Goal: Task Accomplishment & Management: Use online tool/utility

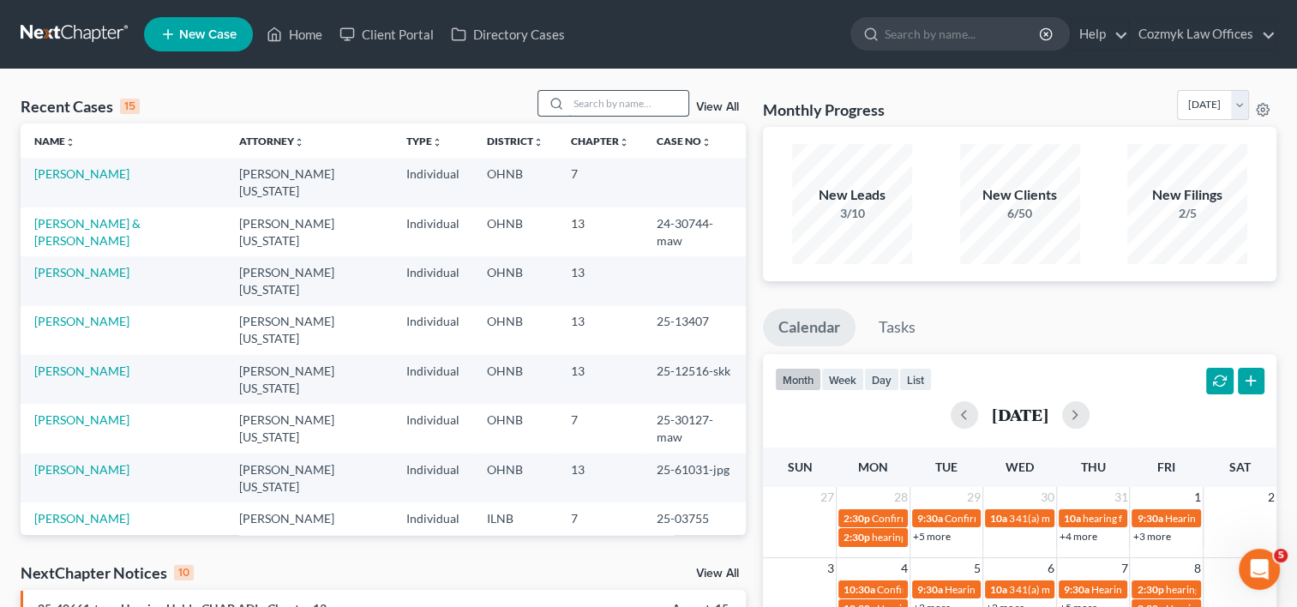
click at [574, 104] on input "search" at bounding box center [628, 103] width 120 height 25
type input "banks"
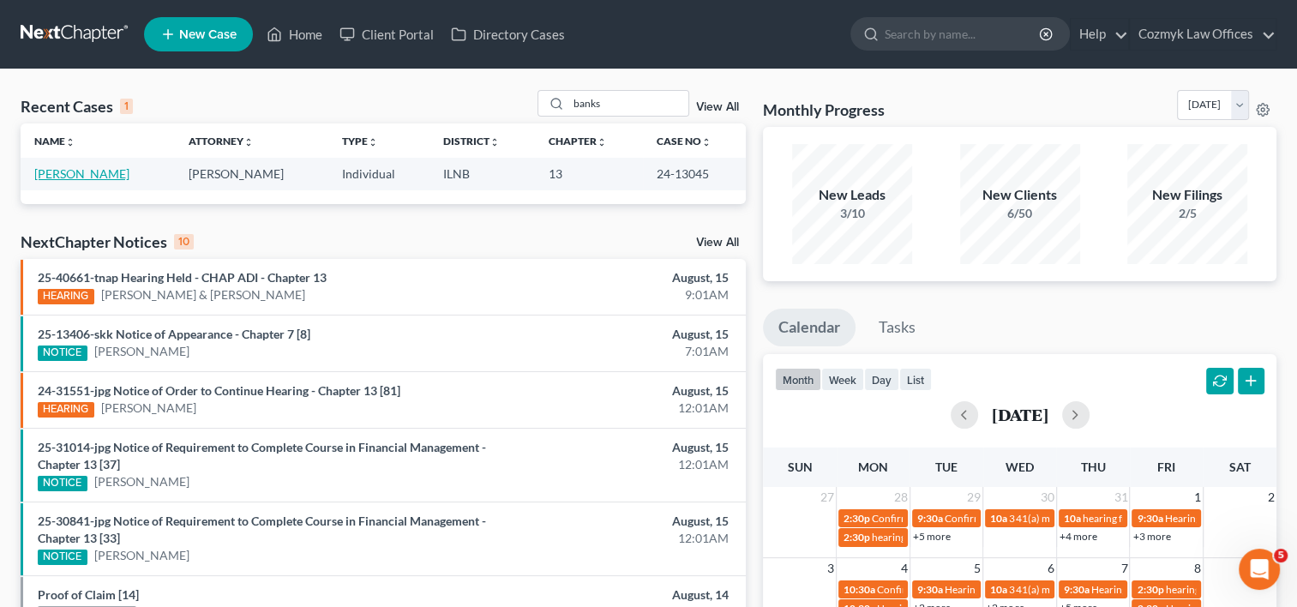
click at [86, 174] on link "[PERSON_NAME]" at bounding box center [81, 173] width 95 height 15
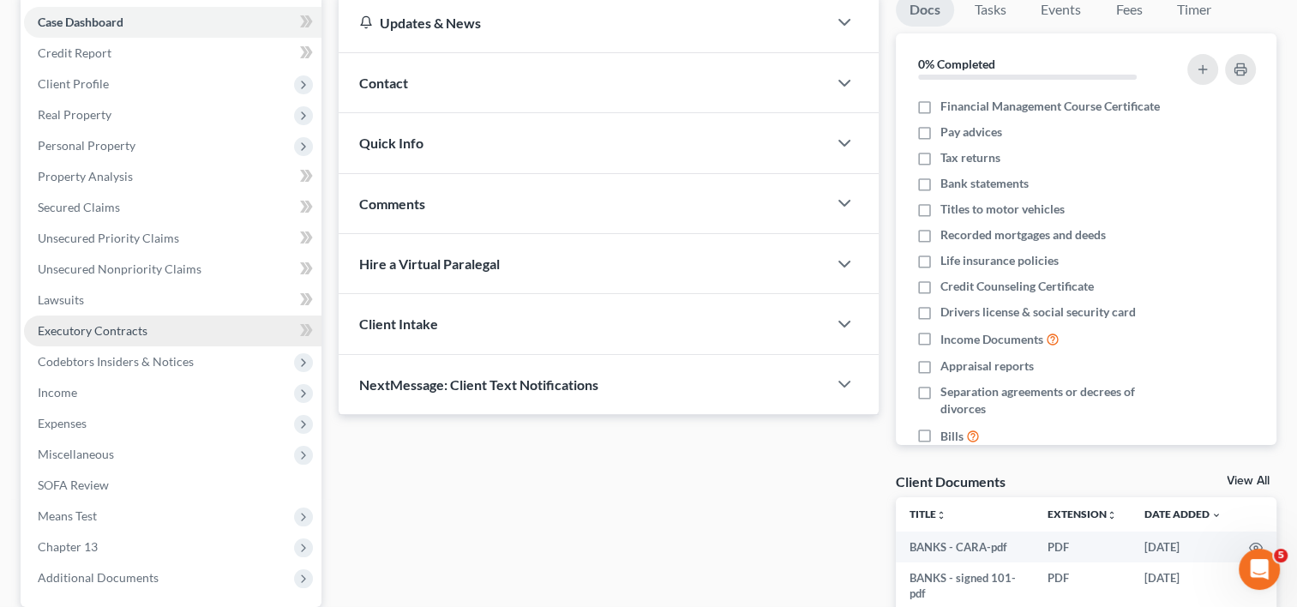
scroll to position [257, 0]
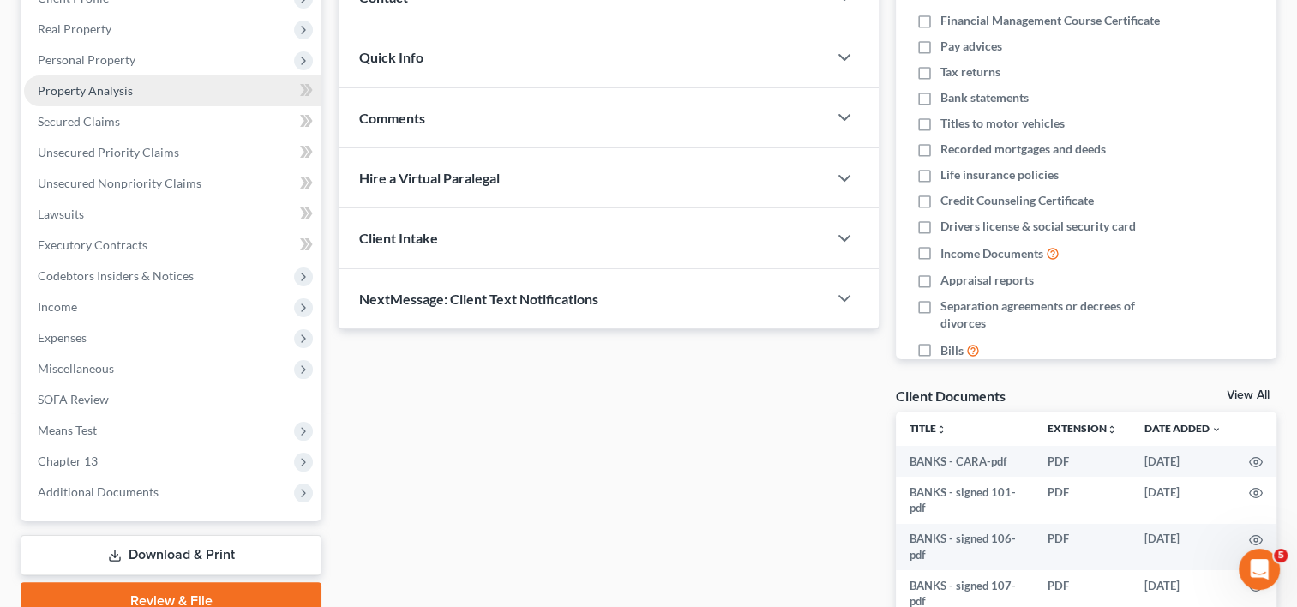
click at [87, 96] on span "Property Analysis" at bounding box center [85, 90] width 95 height 15
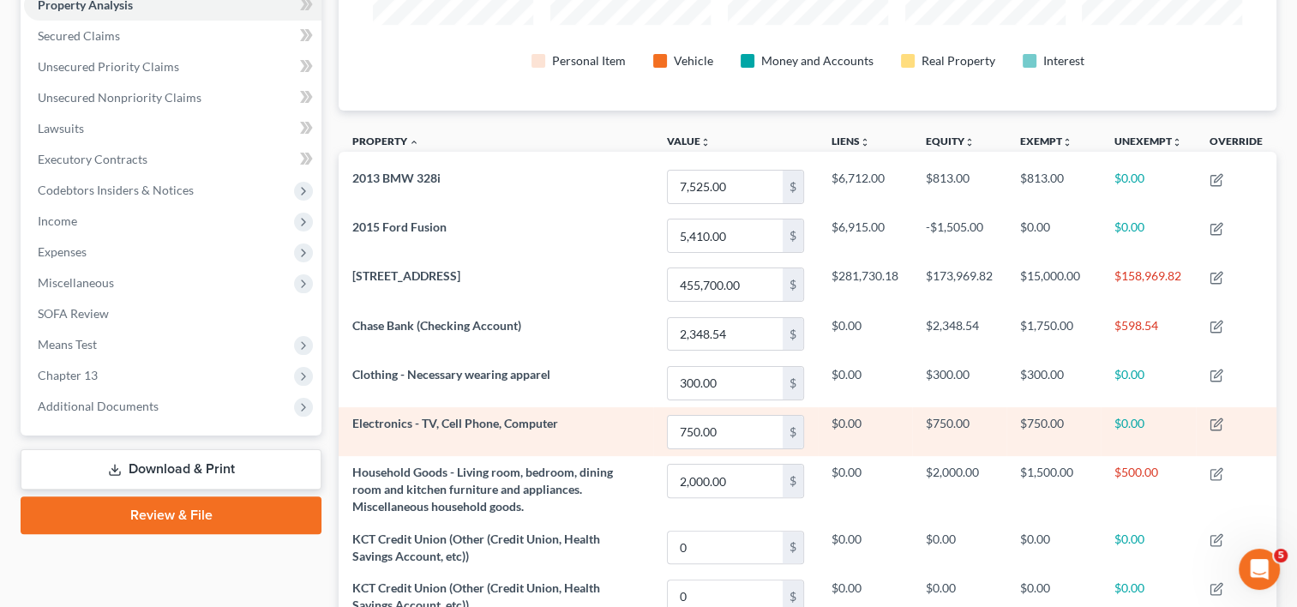
scroll to position [314, 0]
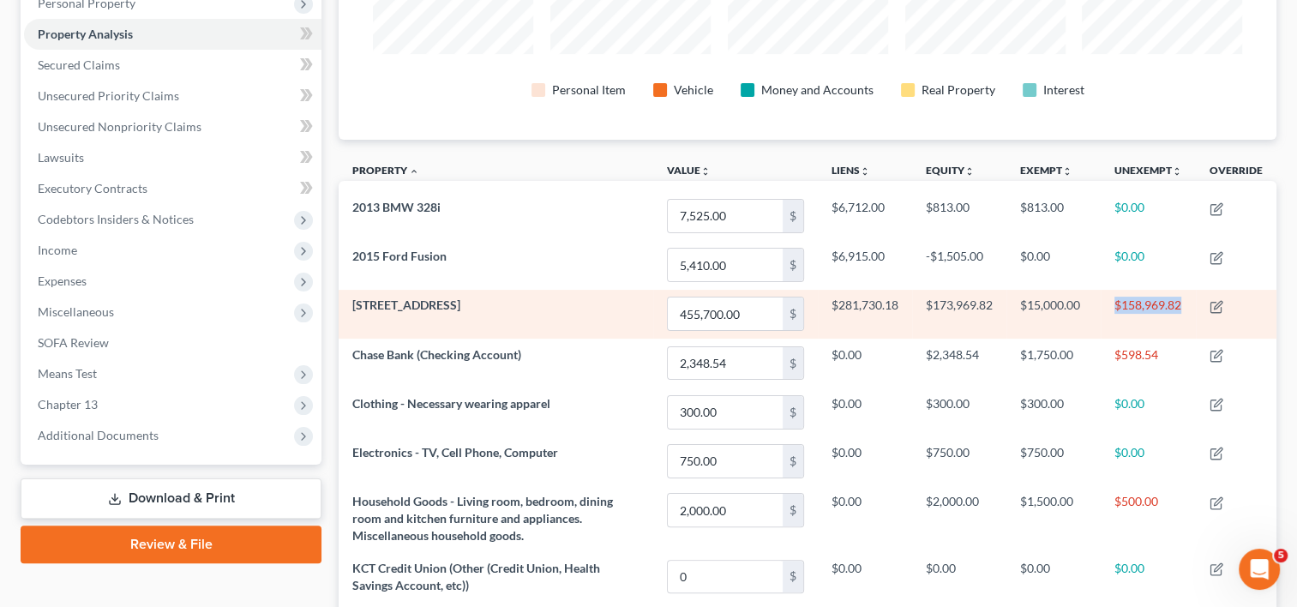
drag, startPoint x: 1115, startPoint y: 303, endPoint x: 1186, endPoint y: 304, distance: 70.3
click at [1186, 304] on td "$158,969.82" at bounding box center [1148, 314] width 95 height 49
drag, startPoint x: 1186, startPoint y: 304, endPoint x: 1102, endPoint y: 308, distance: 83.2
click at [1102, 308] on td "$158,969.82" at bounding box center [1148, 314] width 95 height 49
click at [1094, 314] on td "$15,000.00" at bounding box center [1053, 314] width 94 height 49
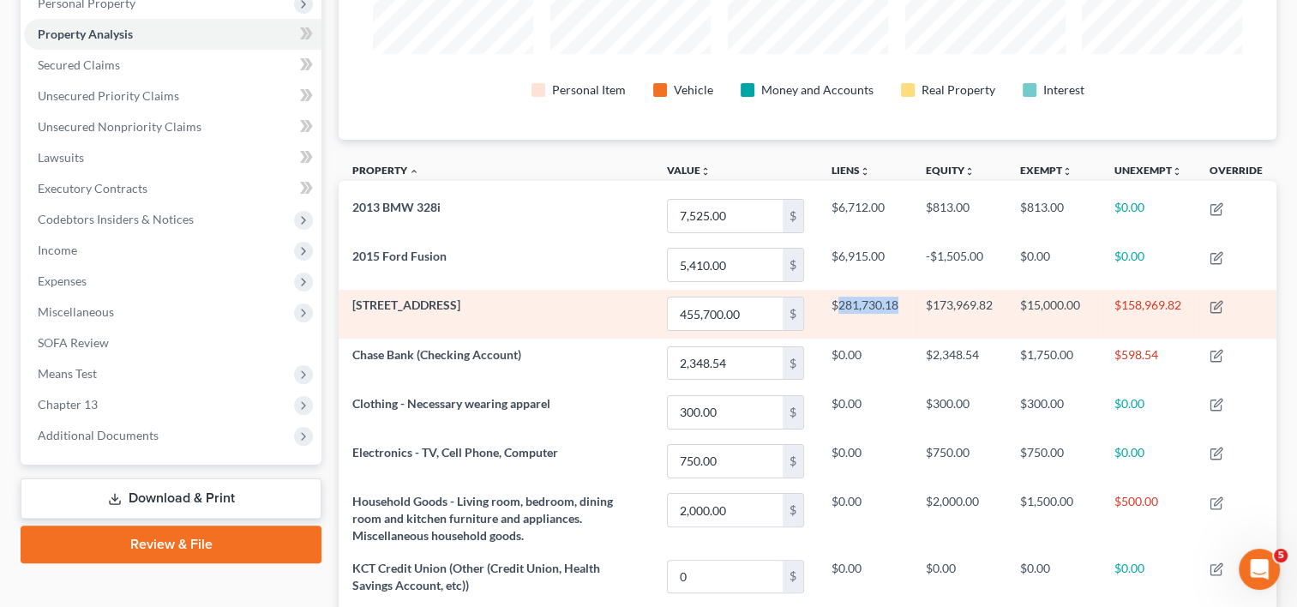
drag, startPoint x: 833, startPoint y: 304, endPoint x: 888, endPoint y: 304, distance: 54.9
click at [897, 304] on td "$281,730.18" at bounding box center [865, 314] width 94 height 49
drag, startPoint x: 888, startPoint y: 304, endPoint x: 833, endPoint y: 309, distance: 55.0
click at [833, 309] on td "$281,730.18" at bounding box center [865, 314] width 94 height 49
click at [830, 301] on td "$281,730.18" at bounding box center [865, 314] width 94 height 49
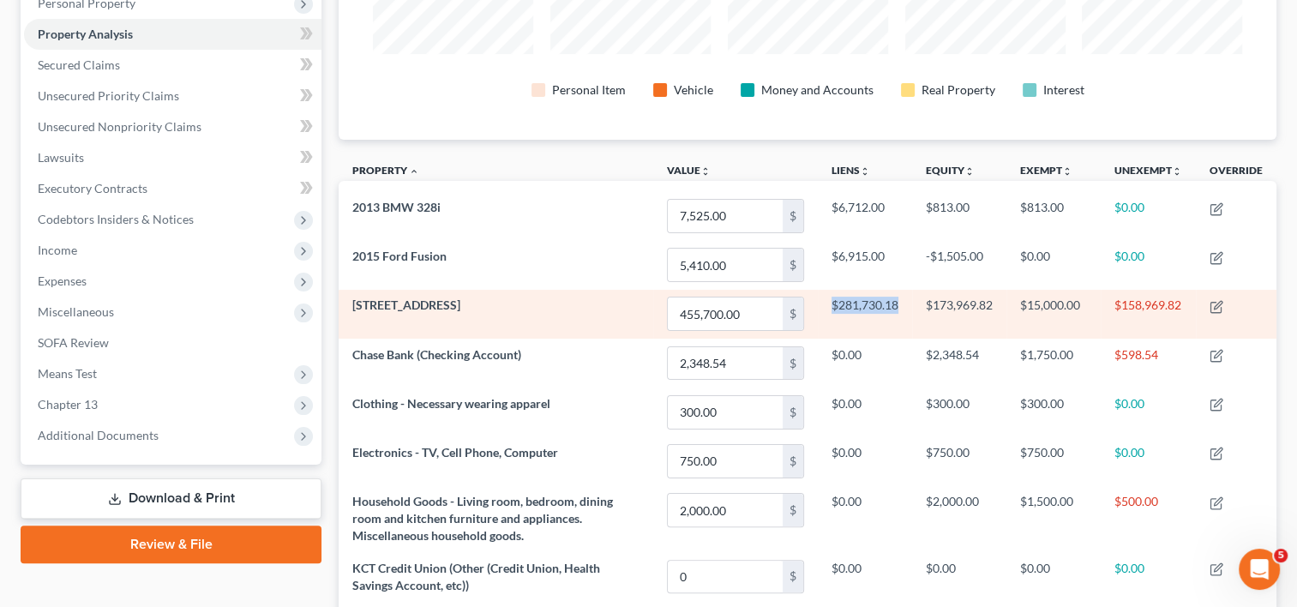
drag, startPoint x: 830, startPoint y: 301, endPoint x: 891, endPoint y: 301, distance: 60.9
click at [891, 301] on td "$281,730.18" at bounding box center [865, 314] width 94 height 49
drag, startPoint x: 891, startPoint y: 301, endPoint x: 880, endPoint y: 328, distance: 29.3
click at [880, 328] on td "$281,730.18" at bounding box center [865, 314] width 94 height 49
click at [980, 312] on td "$173,969.82" at bounding box center [959, 314] width 94 height 49
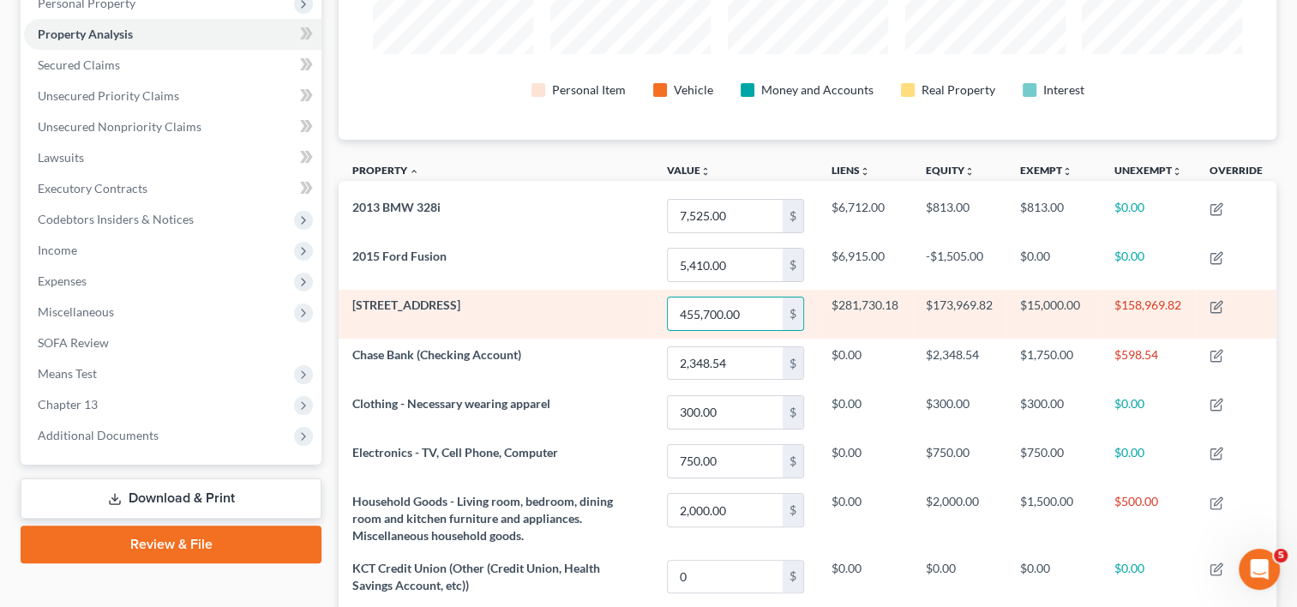
click at [633, 312] on td "[STREET_ADDRESS]" at bounding box center [496, 314] width 315 height 49
click at [754, 311] on input "455,700.00" at bounding box center [725, 313] width 115 height 33
click at [628, 307] on td "[STREET_ADDRESS]" at bounding box center [496, 314] width 315 height 49
click at [618, 312] on td "[STREET_ADDRESS]" at bounding box center [496, 314] width 315 height 49
click at [746, 311] on input "455,700.00" at bounding box center [725, 313] width 115 height 33
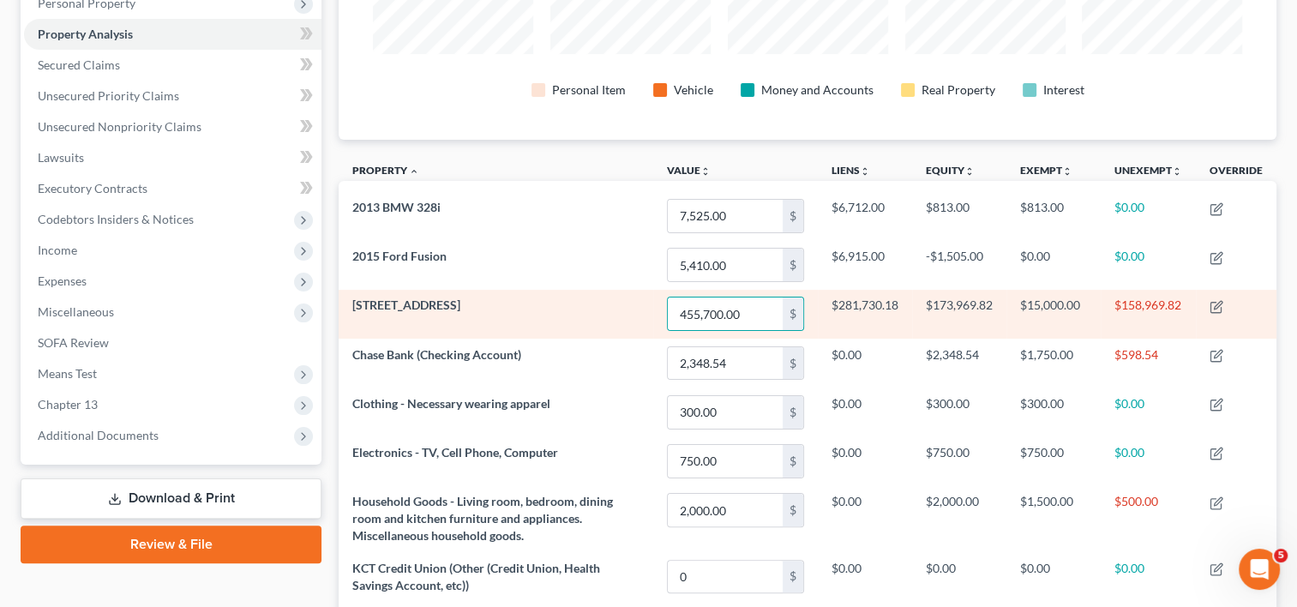
click at [634, 311] on td "[STREET_ADDRESS]" at bounding box center [496, 314] width 315 height 49
click at [741, 308] on input "455,700.00" at bounding box center [725, 313] width 115 height 33
click at [621, 315] on td "[STREET_ADDRESS]" at bounding box center [496, 314] width 315 height 49
click at [742, 314] on input "455,700.00" at bounding box center [725, 313] width 115 height 33
click at [590, 314] on td "[STREET_ADDRESS]" at bounding box center [496, 314] width 315 height 49
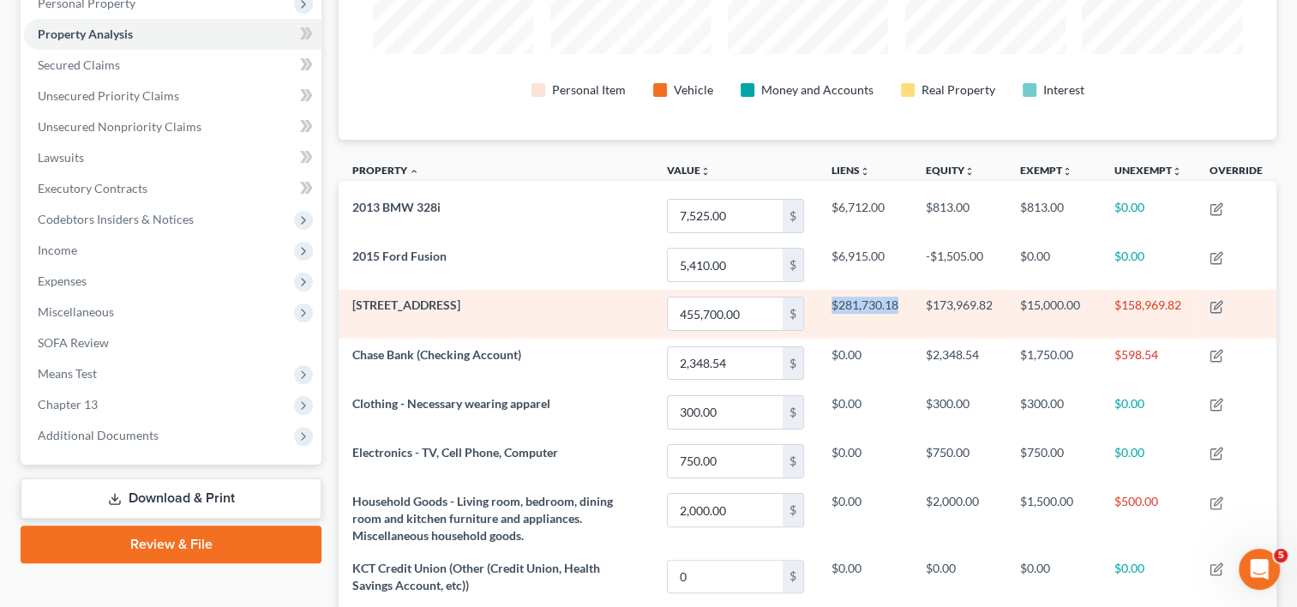
drag, startPoint x: 894, startPoint y: 303, endPoint x: 827, endPoint y: 303, distance: 66.9
click at [827, 303] on td "$281,730.18" at bounding box center [865, 314] width 94 height 49
drag, startPoint x: 827, startPoint y: 303, endPoint x: 848, endPoint y: 319, distance: 26.2
click at [848, 319] on td "$281,730.18" at bounding box center [865, 314] width 94 height 49
click at [892, 315] on td "$281,730.18" at bounding box center [865, 314] width 94 height 49
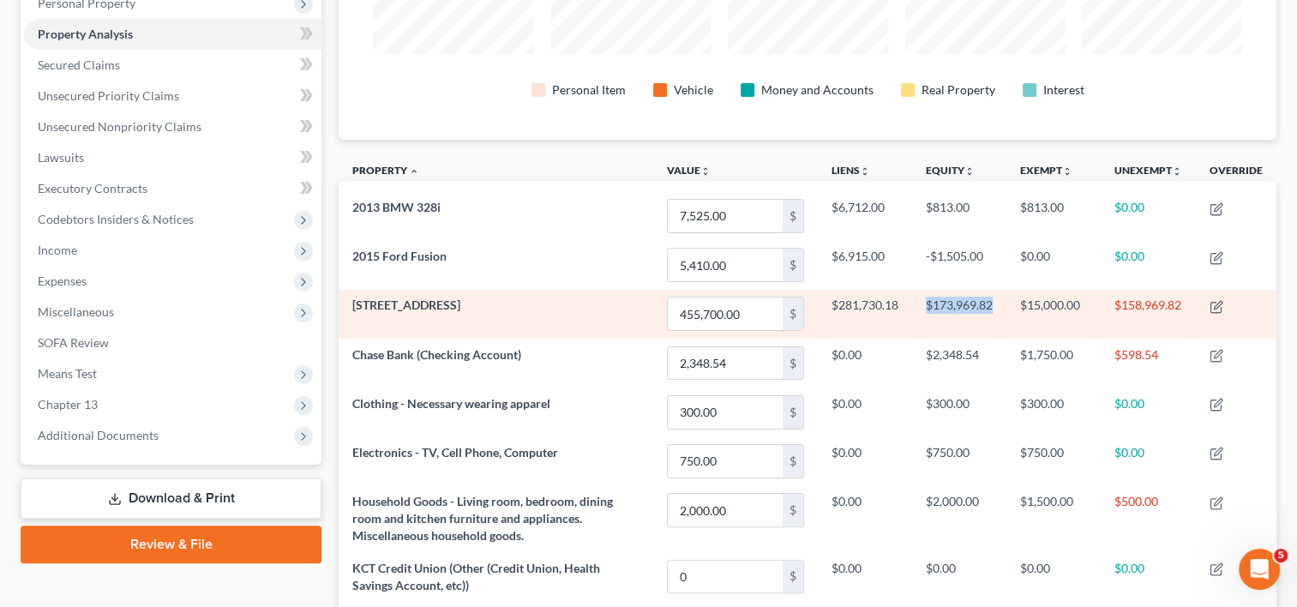
drag, startPoint x: 988, startPoint y: 303, endPoint x: 922, endPoint y: 305, distance: 66.1
click at [922, 305] on td "$173,969.82" at bounding box center [959, 314] width 94 height 49
drag, startPoint x: 922, startPoint y: 305, endPoint x: 964, endPoint y: 321, distance: 43.9
click at [964, 321] on td "$173,969.82" at bounding box center [959, 314] width 94 height 49
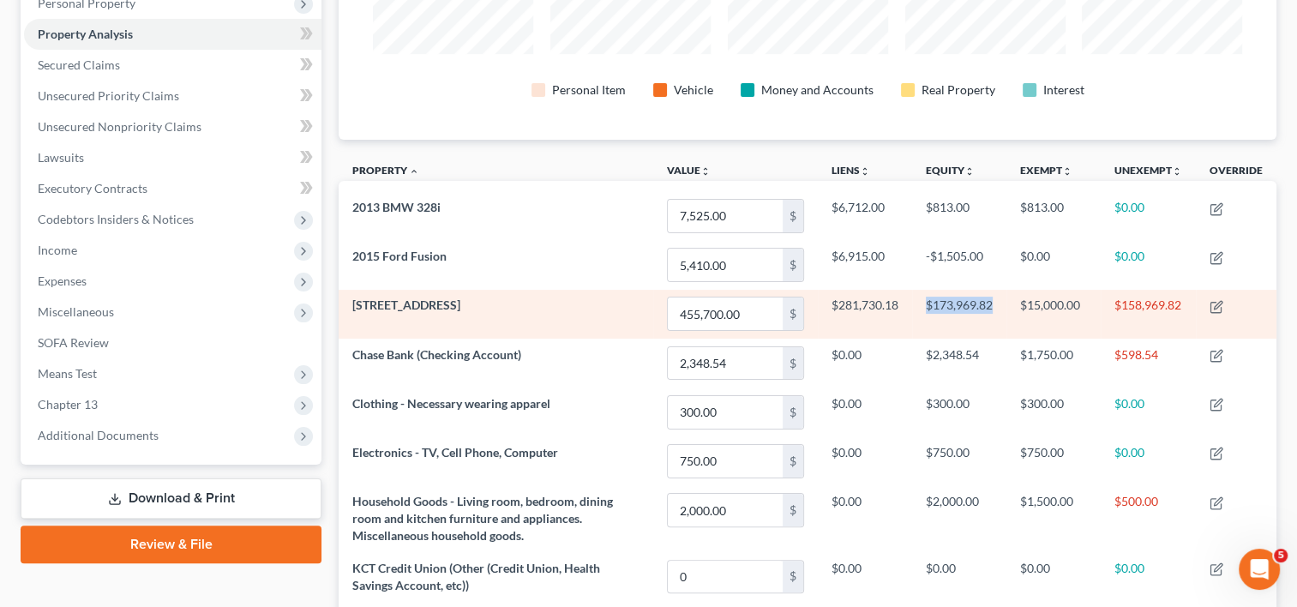
drag, startPoint x: 964, startPoint y: 321, endPoint x: 912, endPoint y: 321, distance: 51.4
click at [912, 321] on td "$173,969.82" at bounding box center [959, 314] width 94 height 49
click at [876, 315] on td "$281,730.18" at bounding box center [865, 314] width 94 height 49
drag, startPoint x: 885, startPoint y: 302, endPoint x: 823, endPoint y: 304, distance: 61.8
click at [823, 304] on td "$281,730.18" at bounding box center [865, 314] width 94 height 49
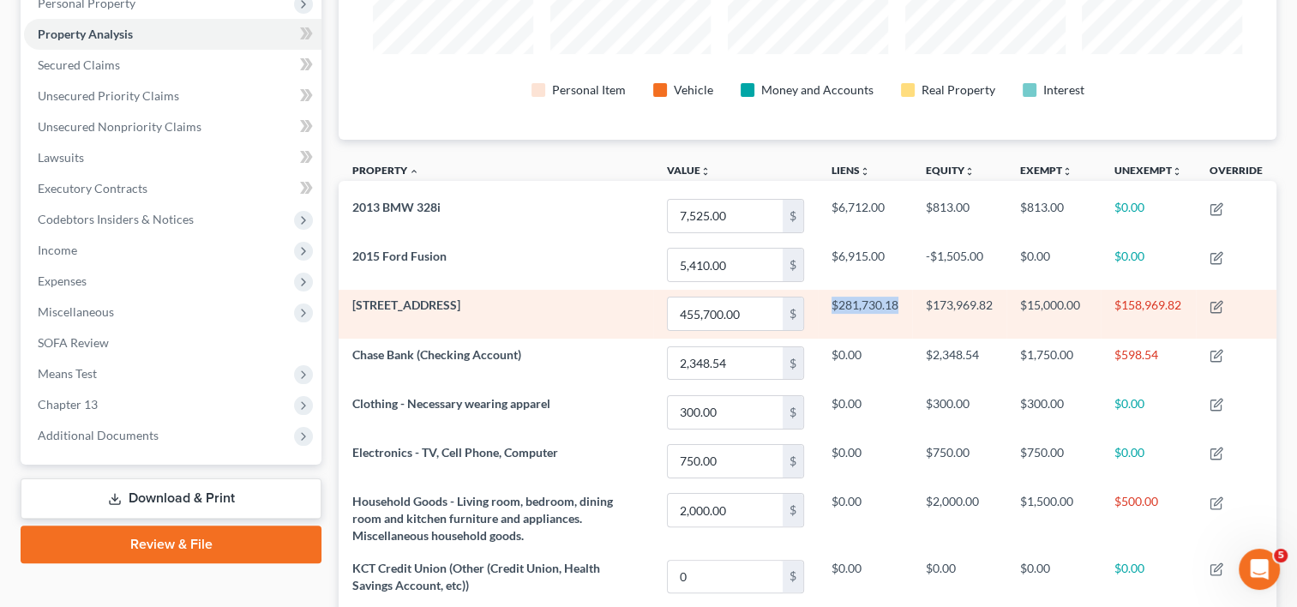
drag, startPoint x: 823, startPoint y: 304, endPoint x: 876, endPoint y: 319, distance: 55.1
click at [876, 319] on td "$281,730.18" at bounding box center [865, 314] width 94 height 49
